Goal: Navigation & Orientation: Find specific page/section

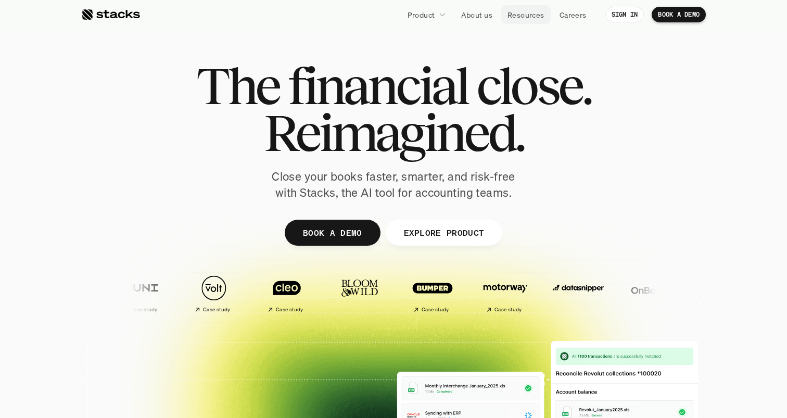
click at [516, 11] on p "Resources" at bounding box center [526, 14] width 37 height 11
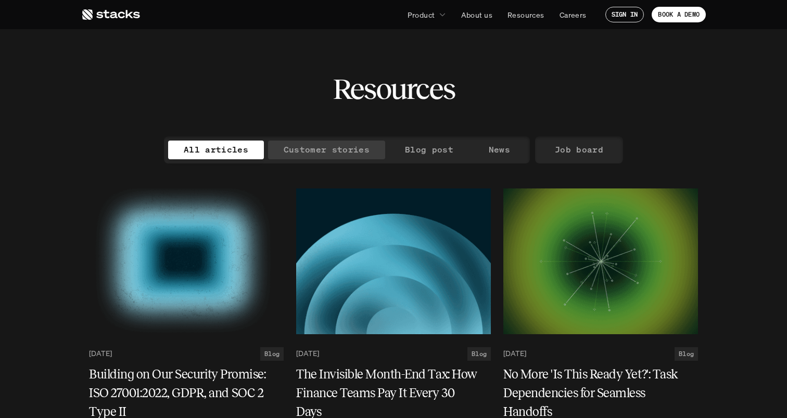
click at [316, 145] on p "Customer stories" at bounding box center [327, 149] width 86 height 15
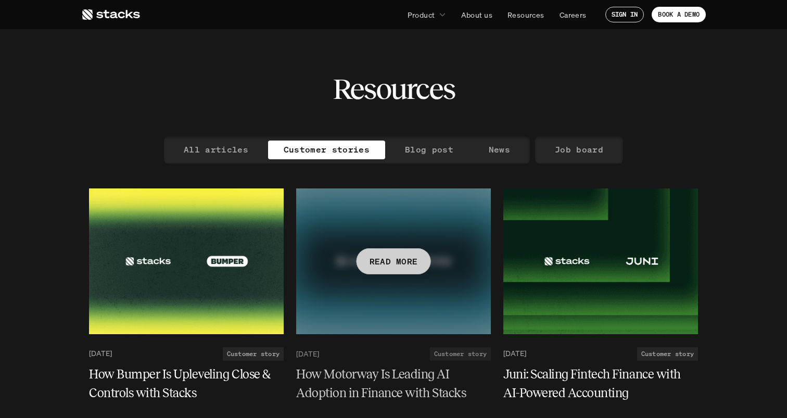
click at [387, 256] on p "READ MORE" at bounding box center [394, 261] width 48 height 15
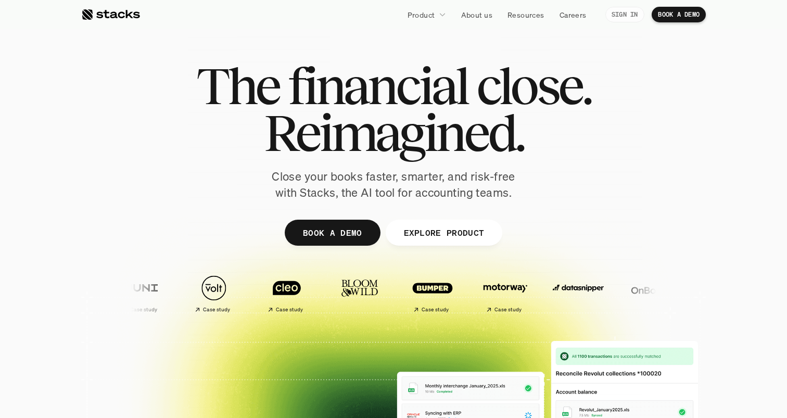
click at [621, 11] on p "SIGN IN" at bounding box center [625, 14] width 27 height 7
